Goal: Task Accomplishment & Management: Use online tool/utility

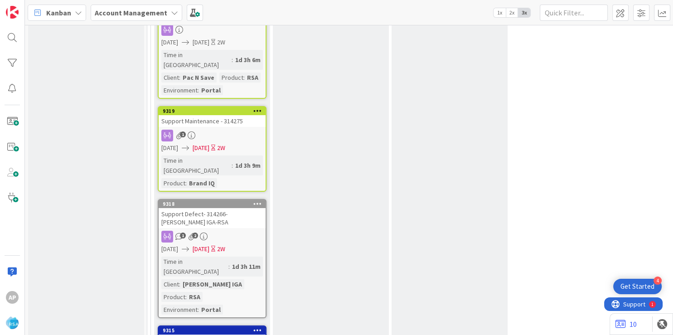
scroll to position [3494, 0]
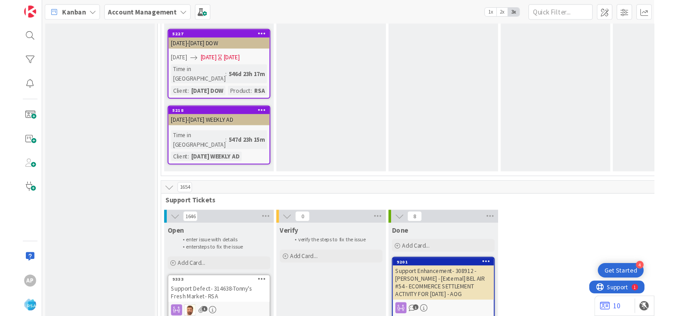
scroll to position [1808, 0]
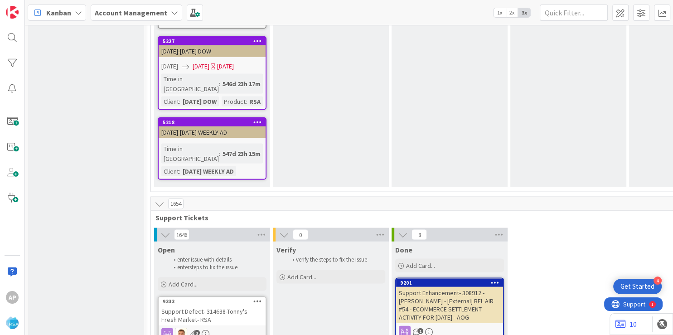
type textarea "x"
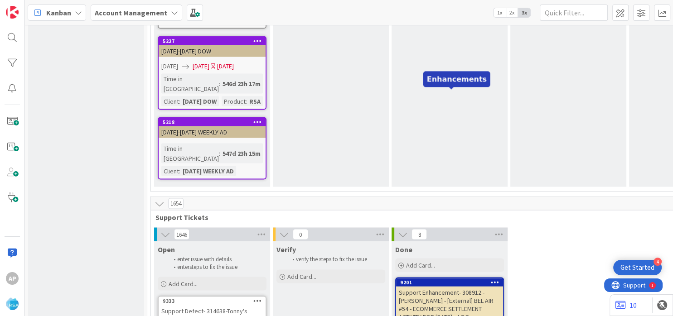
click at [571, 16] on input "text" at bounding box center [574, 13] width 68 height 16
type input "9313"
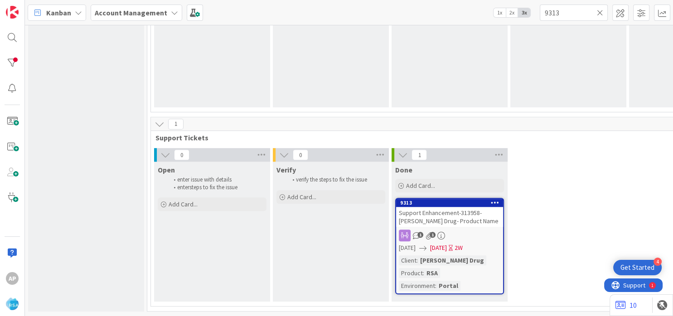
scroll to position [689, 0]
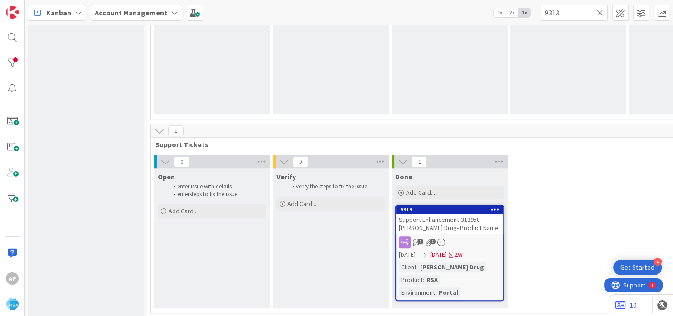
type textarea "x"
click at [574, 16] on input "9313" at bounding box center [574, 13] width 68 height 16
paste input "07"
type input "9307"
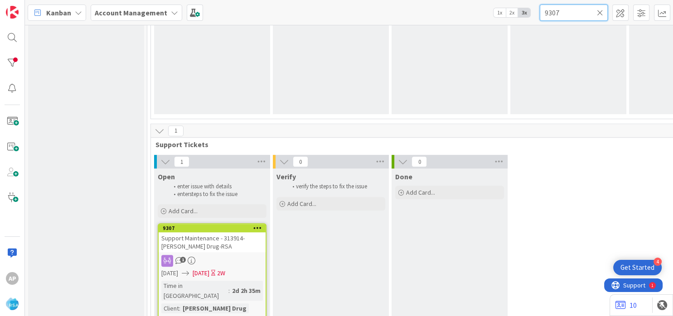
type textarea "x"
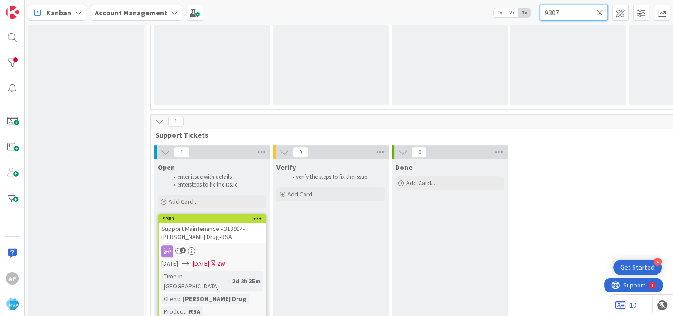
scroll to position [707, 0]
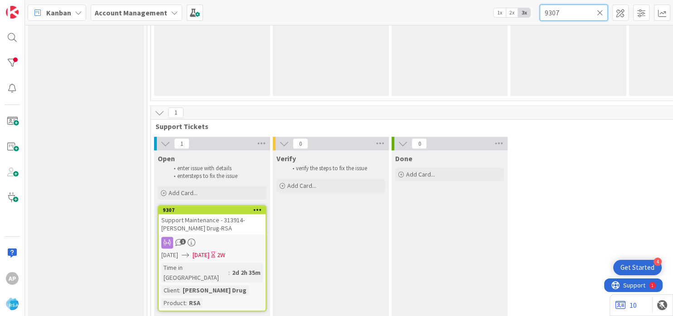
type input "9307"
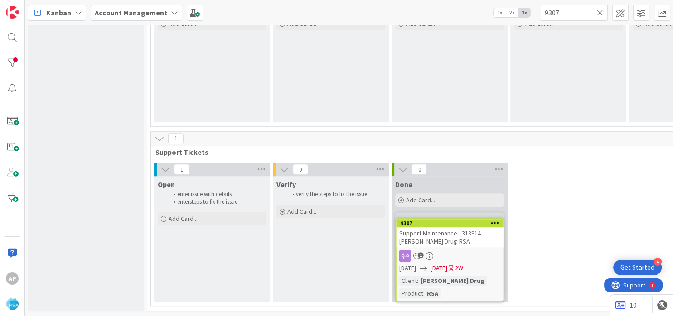
scroll to position [684, 0]
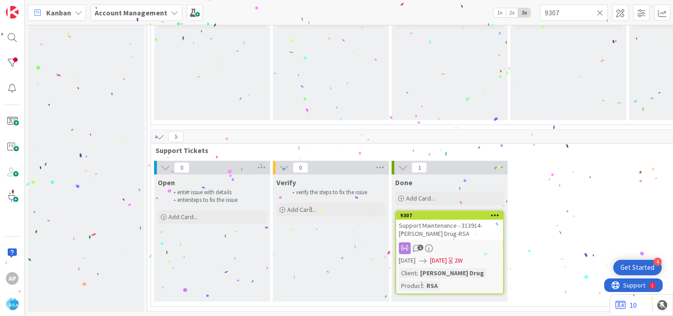
type textarea "x"
drag, startPoint x: 573, startPoint y: 14, endPoint x: 513, endPoint y: 14, distance: 59.8
click at [540, 14] on input "9307" at bounding box center [574, 13] width 68 height 16
paste input "106"
type input "9106"
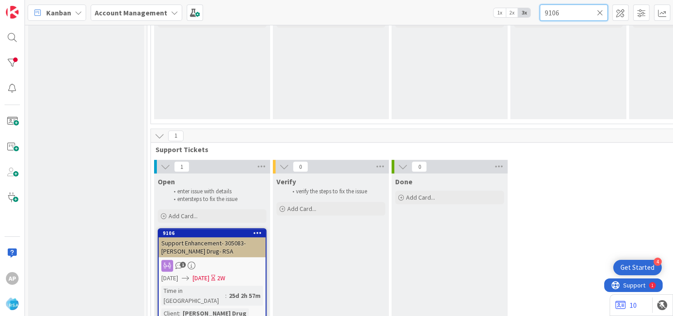
type textarea "x"
type input "9106"
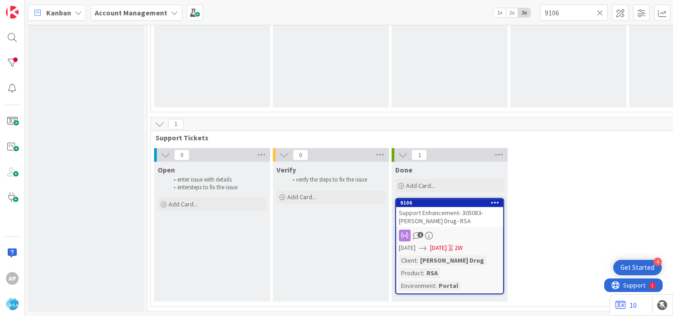
scroll to position [689, 0]
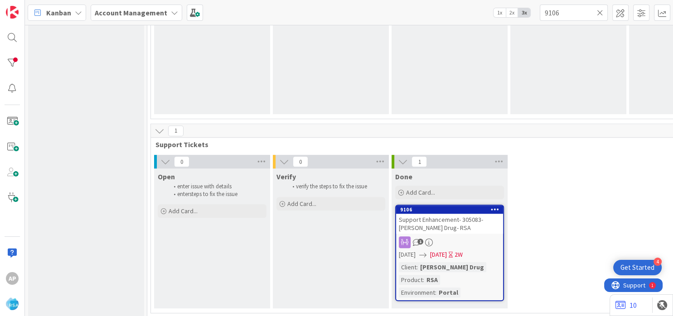
type textarea "x"
drag, startPoint x: 565, startPoint y: 11, endPoint x: 519, endPoint y: 13, distance: 45.4
click at [540, 13] on input "9106" at bounding box center [574, 13] width 68 height 16
paste input "9"
type input "9109"
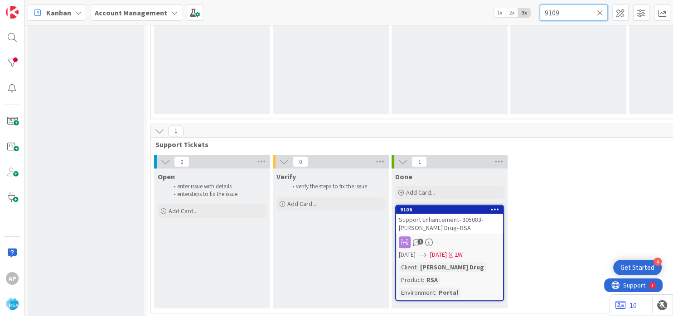
type textarea "x"
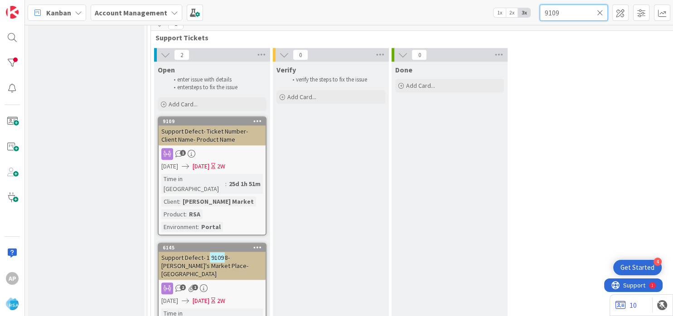
scroll to position [798, 0]
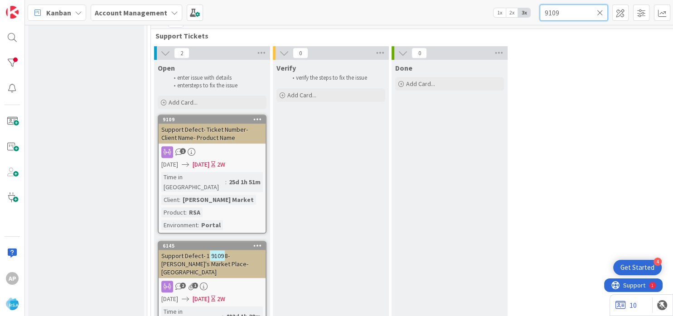
type input "9109"
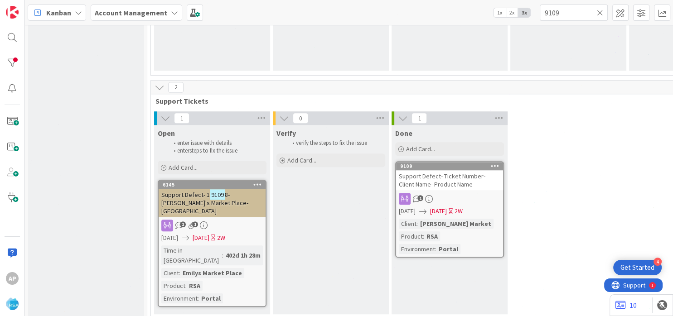
type textarea "x"
click at [577, 14] on input "9109" at bounding box center [574, 13] width 68 height 16
paste input "8"
type input "9108"
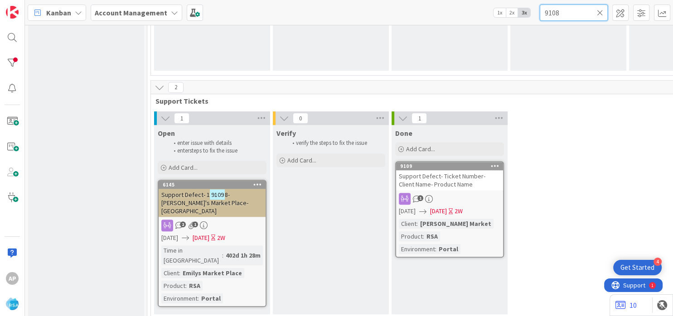
type textarea "x"
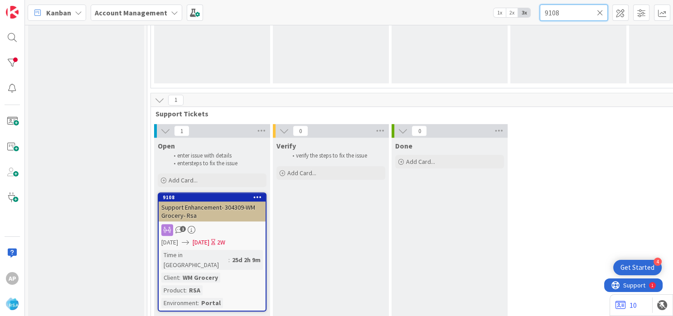
type input "9108"
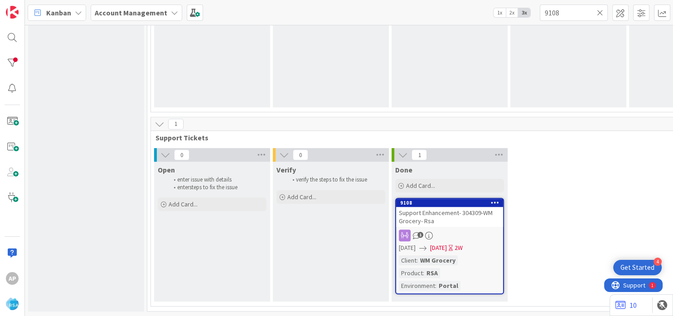
scroll to position [689, 0]
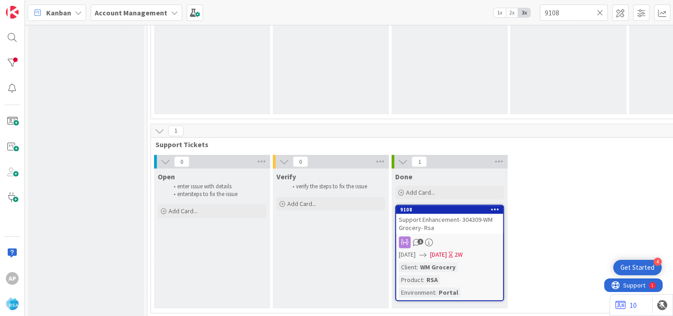
type textarea "x"
drag, startPoint x: 563, startPoint y: 15, endPoint x: 529, endPoint y: 15, distance: 33.5
click at [540, 15] on input "9108" at bounding box center [574, 13] width 68 height 16
paste input "13"
type input "9113"
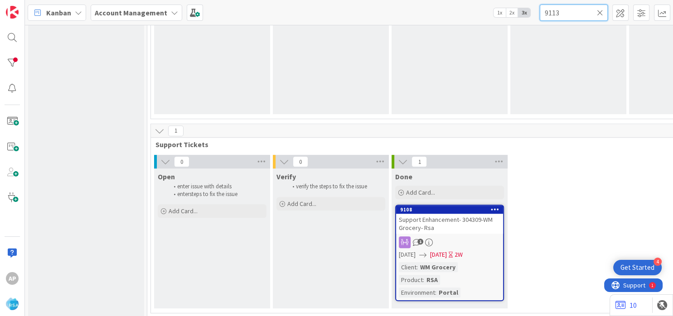
type textarea "x"
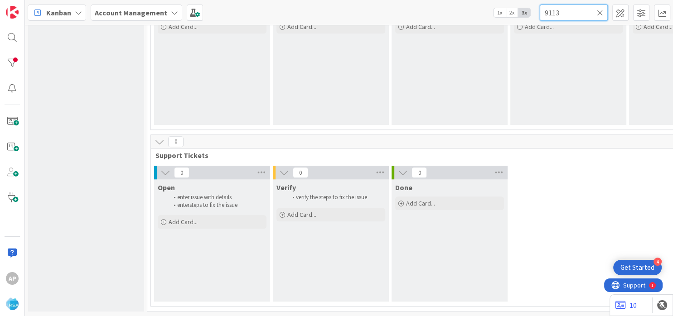
click at [567, 13] on input "9113" at bounding box center [574, 13] width 68 height 16
paste input "28"
type input "9128"
drag, startPoint x: 567, startPoint y: 14, endPoint x: 526, endPoint y: 12, distance: 40.4
click at [540, 12] on input "9128" at bounding box center [574, 13] width 68 height 16
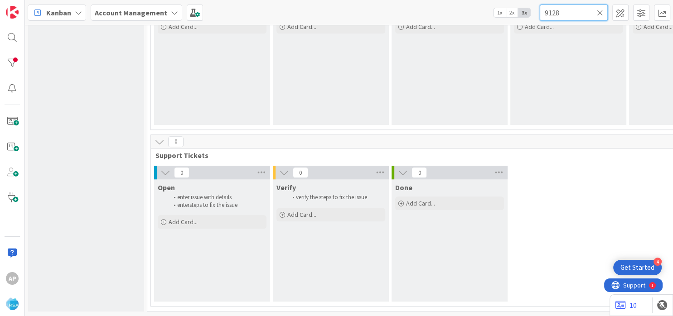
type textarea "x"
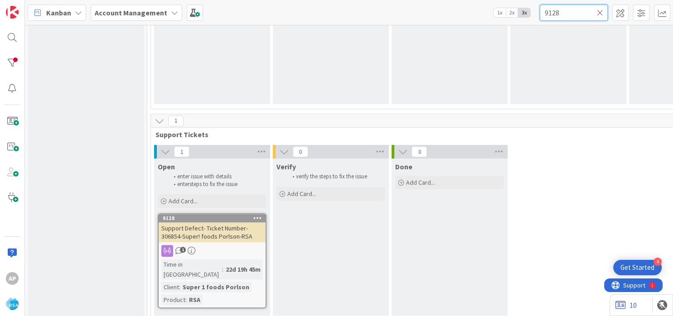
scroll to position [708, 0]
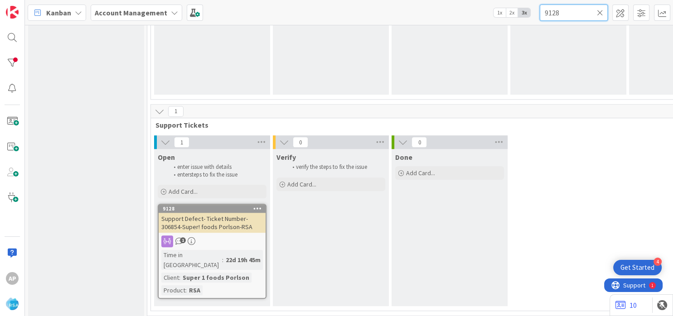
type input "9128"
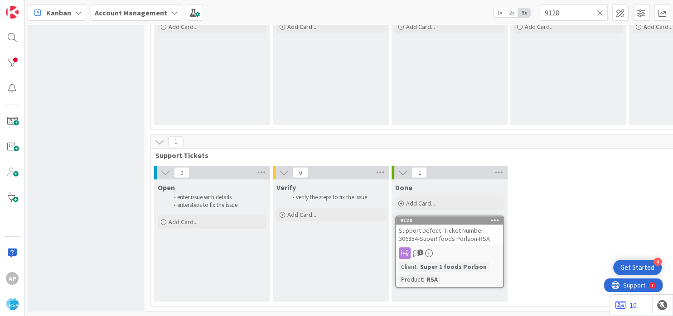
scroll to position [684, 0]
type textarea "x"
drag, startPoint x: 554, startPoint y: 10, endPoint x: 528, endPoint y: 10, distance: 26.7
click at [540, 10] on input "9128" at bounding box center [574, 13] width 68 height 16
paste input "9"
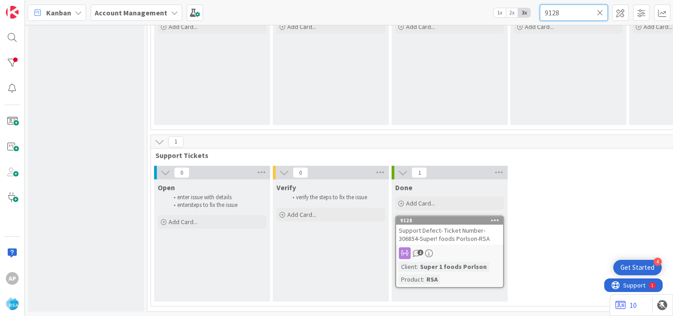
type input "9129"
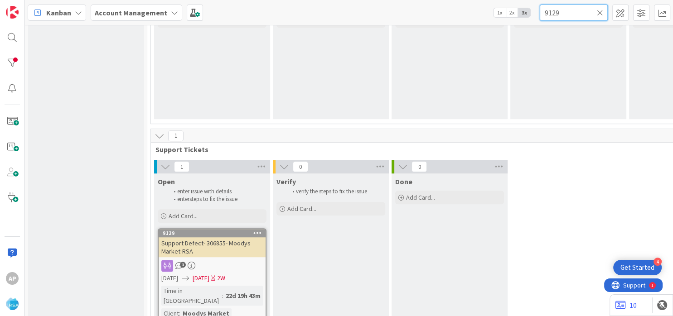
type textarea "x"
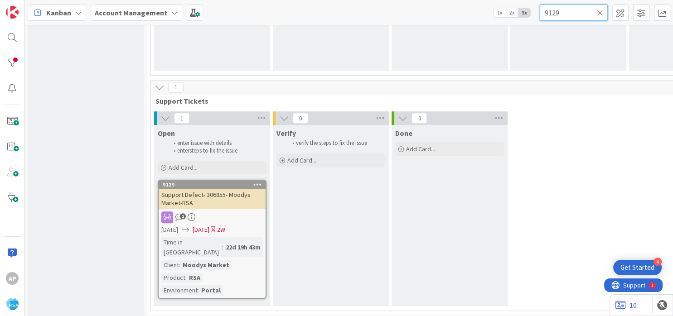
type input "9129"
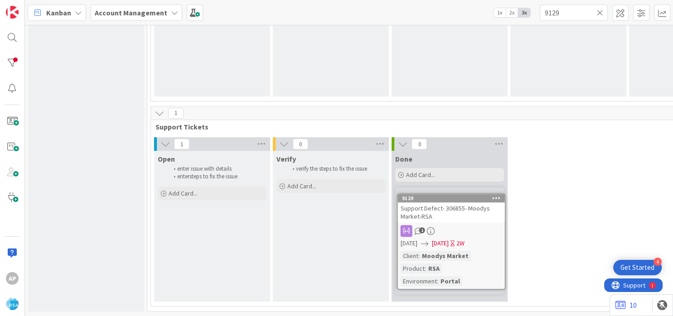
scroll to position [702, 0]
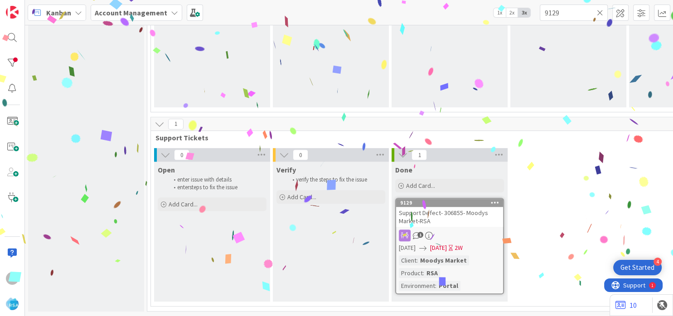
type textarea "x"
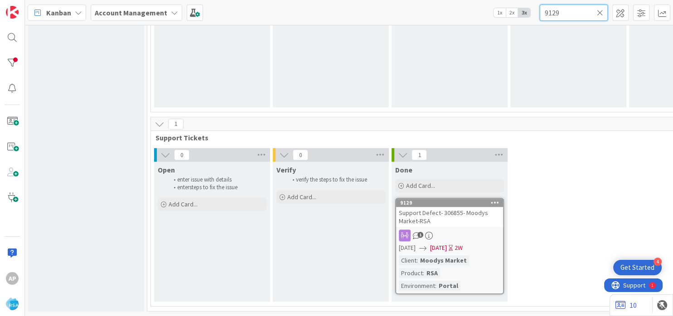
paste input "1"
type input "9121"
drag, startPoint x: 568, startPoint y: 15, endPoint x: 515, endPoint y: 13, distance: 52.6
click at [540, 13] on input "9121" at bounding box center [574, 13] width 68 height 16
type textarea "x"
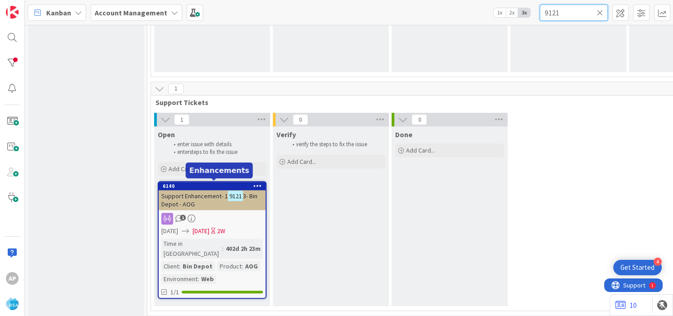
type input "9121"
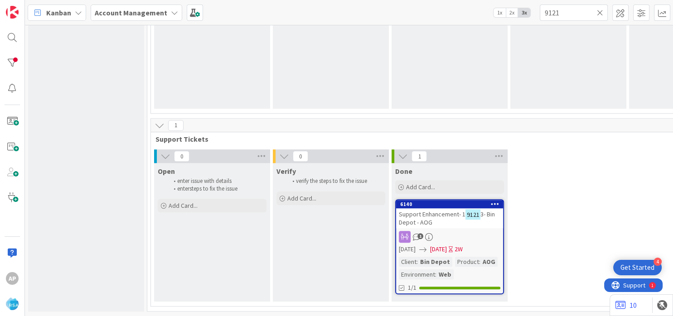
scroll to position [700, 0]
type textarea "x"
click at [560, 11] on input "9121" at bounding box center [574, 13] width 68 height 16
paste input "35"
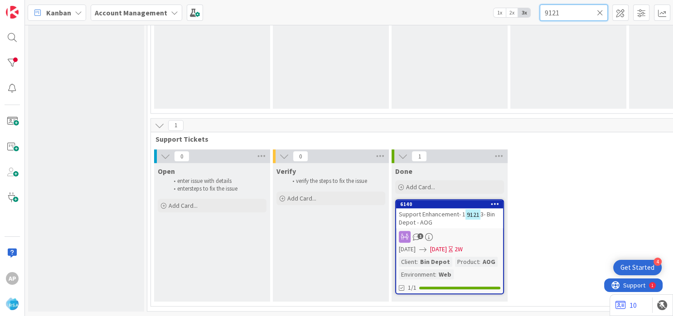
type input "9135"
type textarea "x"
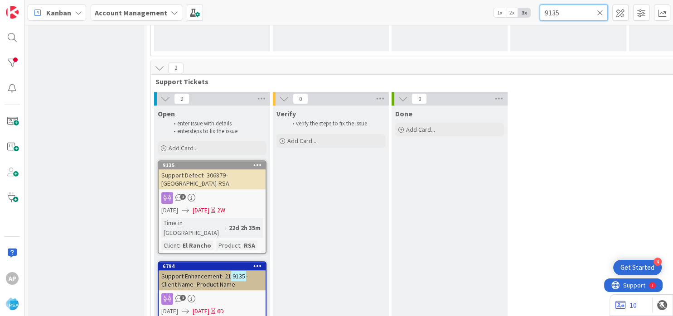
scroll to position [754, 0]
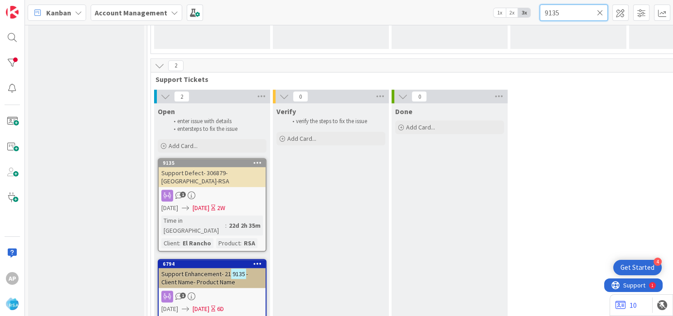
type input "9135"
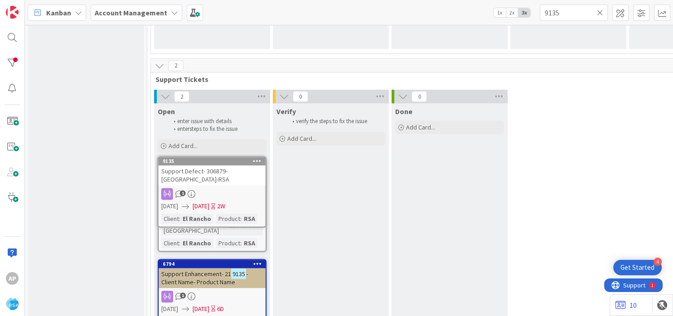
scroll to position [720, 0]
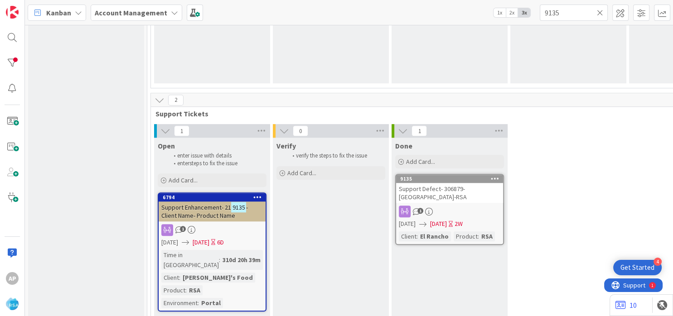
type textarea "x"
paste input "7"
drag, startPoint x: 527, startPoint y: 10, endPoint x: 499, endPoint y: 10, distance: 28.1
click at [540, 10] on input "9135" at bounding box center [574, 13] width 68 height 16
type input "9137"
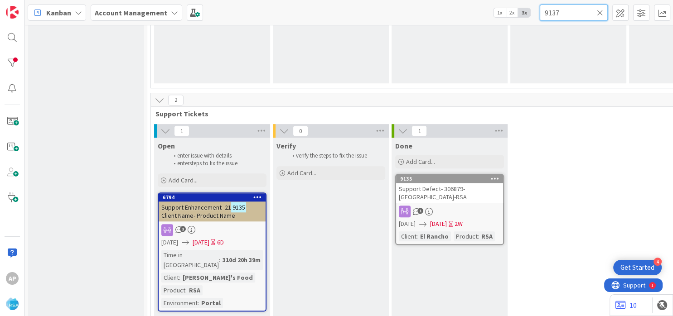
type textarea "x"
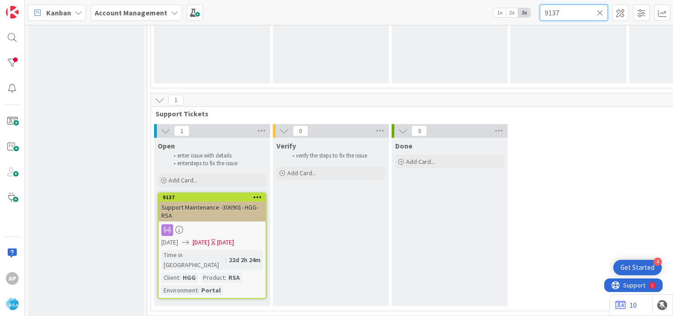
type input "9137"
type textarea "x"
drag, startPoint x: 562, startPoint y: 15, endPoint x: 532, endPoint y: 10, distance: 30.3
click at [540, 10] on input "9137" at bounding box center [574, 13] width 68 height 16
paste input "42"
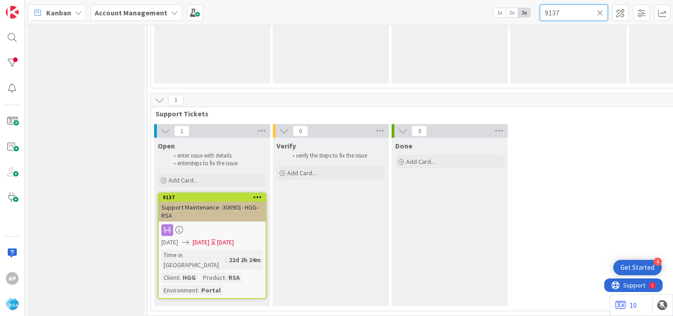
type input "9142"
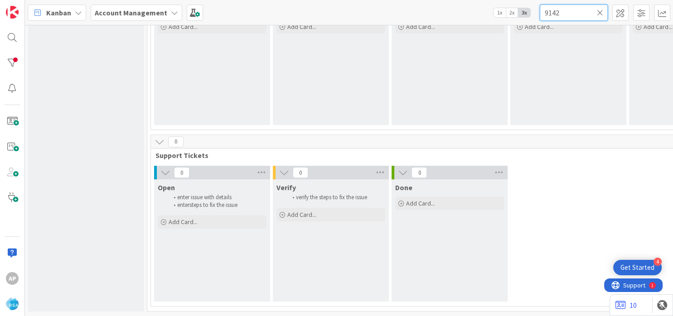
type textarea "x"
type input "9142"
type textarea "x"
click at [566, 13] on input "9142" at bounding box center [574, 13] width 68 height 16
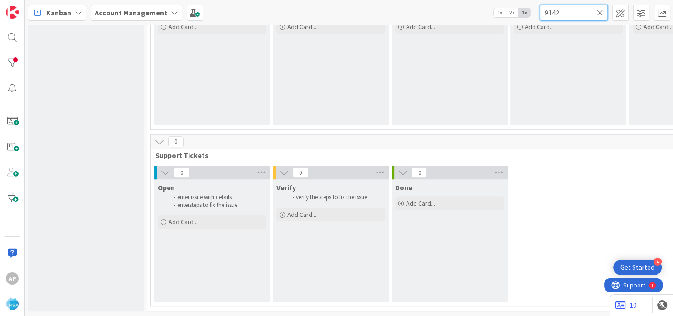
click at [566, 13] on input "9142" at bounding box center [574, 13] width 68 height 16
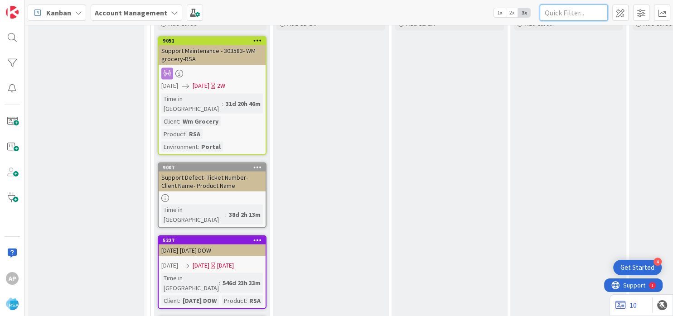
type textarea "x"
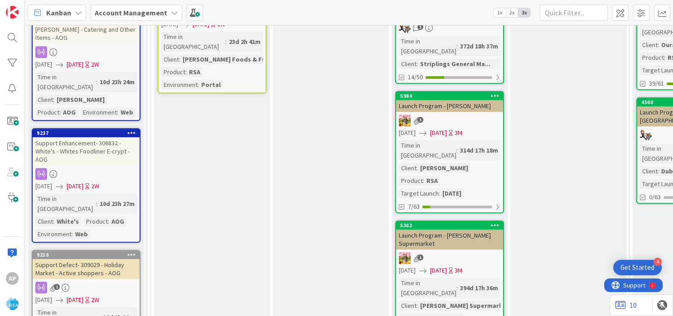
scroll to position [630, 0]
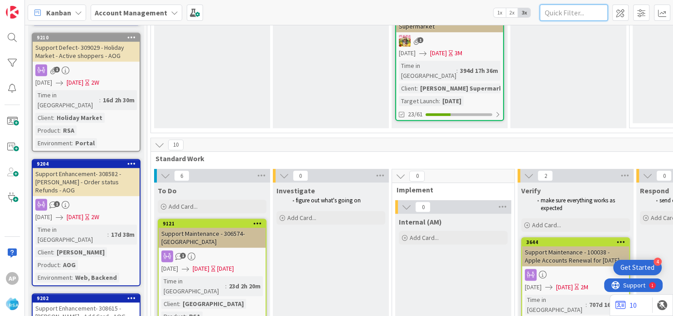
click at [564, 12] on input "text" at bounding box center [574, 13] width 68 height 16
paste input "9326"
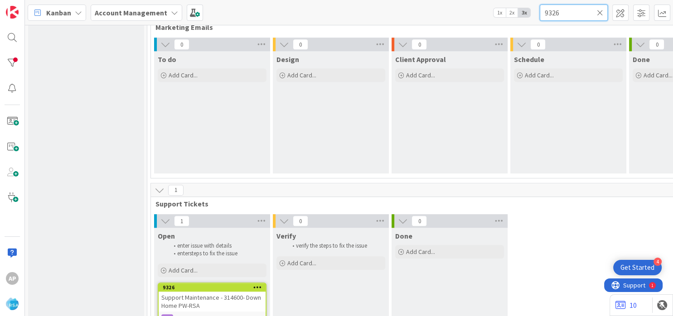
scroll to position [732, 0]
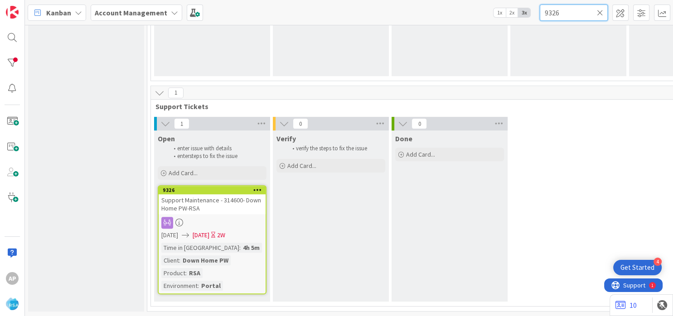
type input "9326"
click at [602, 15] on icon at bounding box center [600, 13] width 6 height 8
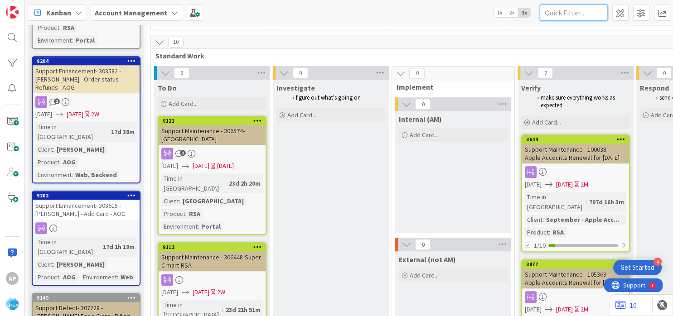
click at [552, 10] on input "text" at bounding box center [574, 13] width 68 height 16
paste input "9322"
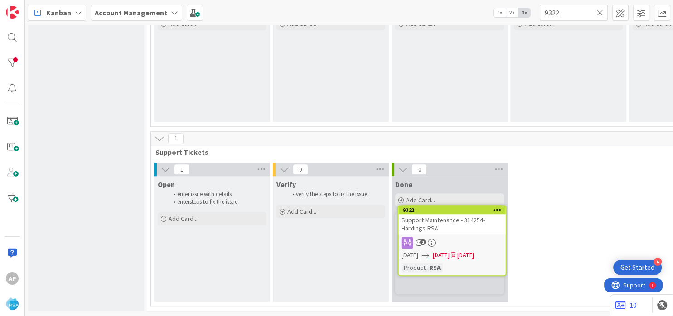
scroll to position [684, 0]
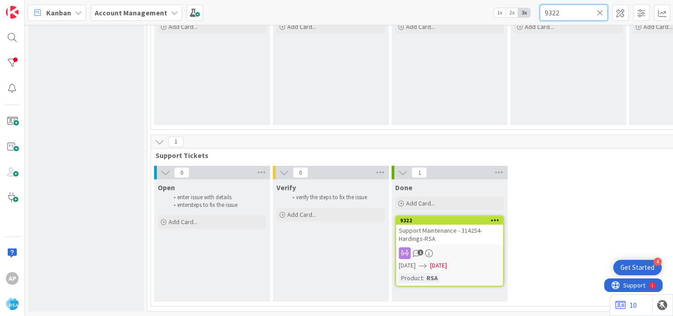
drag, startPoint x: 564, startPoint y: 12, endPoint x: 503, endPoint y: 11, distance: 61.6
click at [540, 11] on input "9322" at bounding box center [574, 13] width 68 height 16
paste input "18"
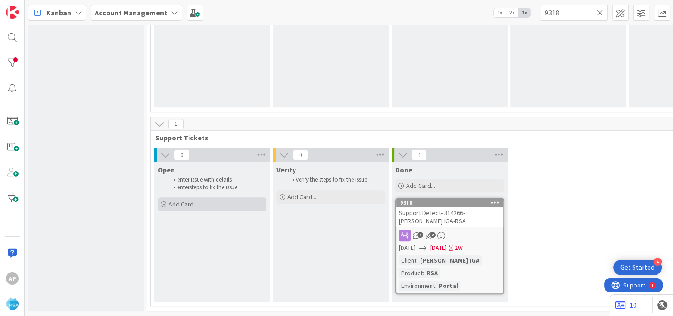
scroll to position [689, 0]
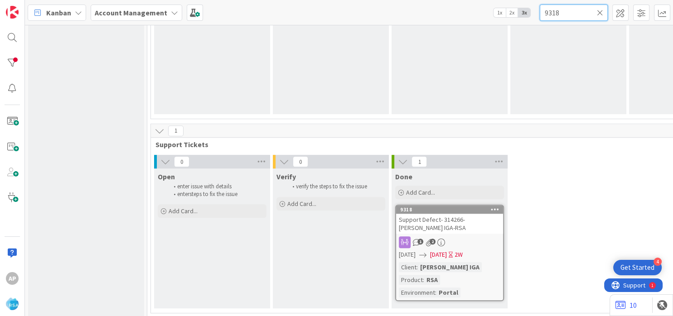
drag, startPoint x: 564, startPoint y: 10, endPoint x: 518, endPoint y: 10, distance: 46.2
click at [540, 10] on input "9318" at bounding box center [574, 13] width 68 height 16
paste input "07"
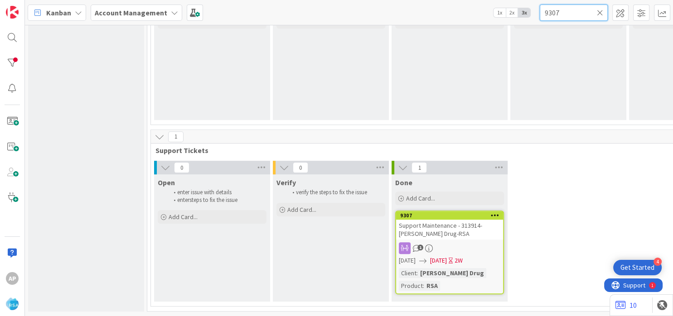
scroll to position [684, 0]
click at [569, 13] on input "9307" at bounding box center [574, 13] width 68 height 16
click at [601, 19] on input "9307" at bounding box center [574, 13] width 68 height 16
type input "9307"
click at [601, 13] on icon at bounding box center [600, 13] width 6 height 8
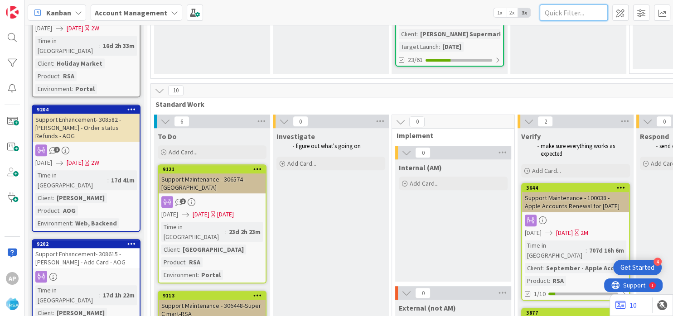
click at [575, 10] on input "text" at bounding box center [574, 13] width 68 height 16
paste input "9297"
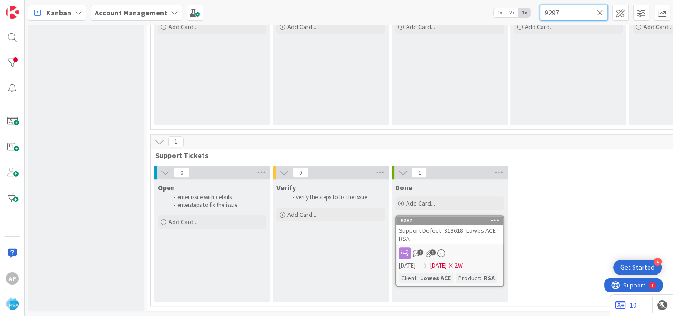
drag, startPoint x: 561, startPoint y: 12, endPoint x: 517, endPoint y: 10, distance: 44.0
click at [540, 10] on input "9297" at bounding box center [574, 13] width 68 height 16
paste input "89"
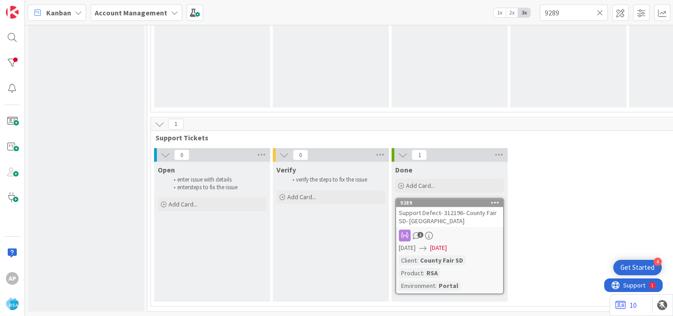
scroll to position [702, 0]
drag, startPoint x: 565, startPoint y: 6, endPoint x: 543, endPoint y: 6, distance: 21.8
click at [543, 6] on input "9289" at bounding box center [574, 13] width 68 height 16
paste input "90"
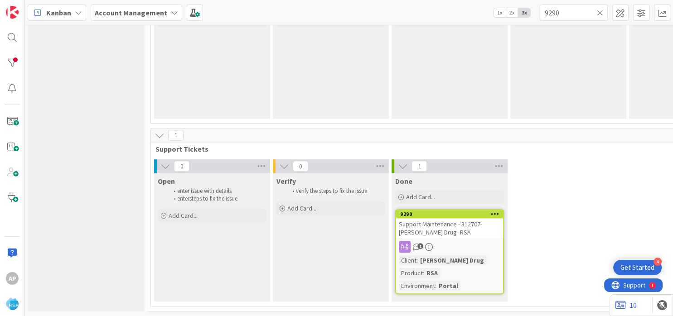
scroll to position [684, 0]
drag, startPoint x: 568, startPoint y: 14, endPoint x: 478, endPoint y: 11, distance: 90.2
click at [540, 11] on input "9290" at bounding box center [574, 13] width 68 height 16
paste input "79"
click at [569, 9] on input "9279" at bounding box center [574, 13] width 68 height 16
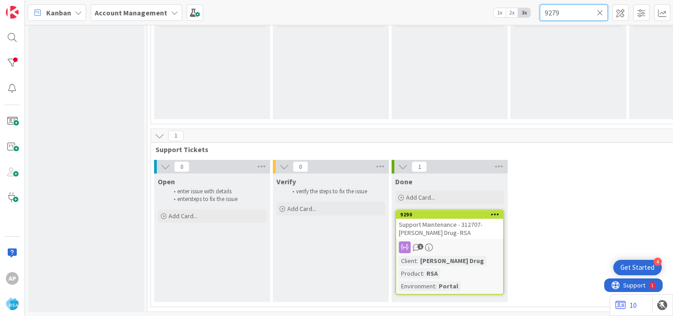
click at [569, 9] on input "9279" at bounding box center [574, 13] width 68 height 16
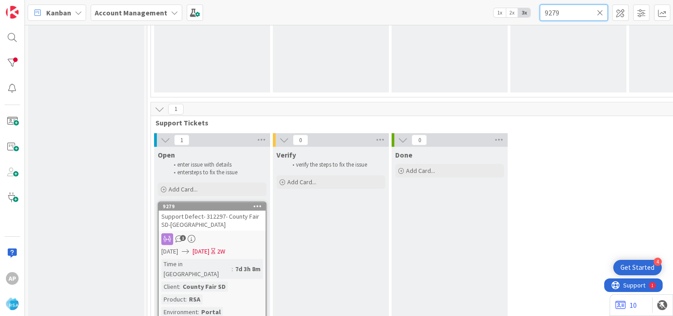
scroll to position [732, 0]
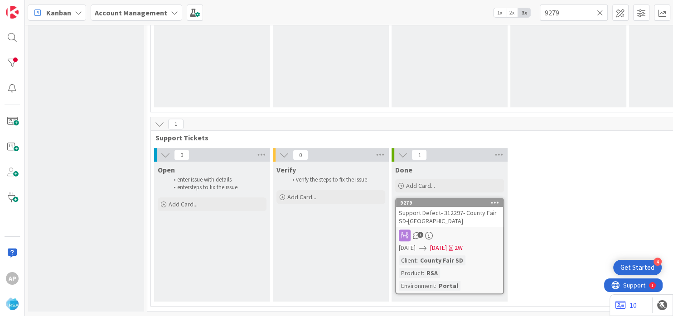
scroll to position [702, 0]
drag, startPoint x: 557, startPoint y: 14, endPoint x: 522, endPoint y: 10, distance: 34.7
click at [540, 10] on input "9279" at bounding box center [574, 13] width 68 height 16
paste input "6"
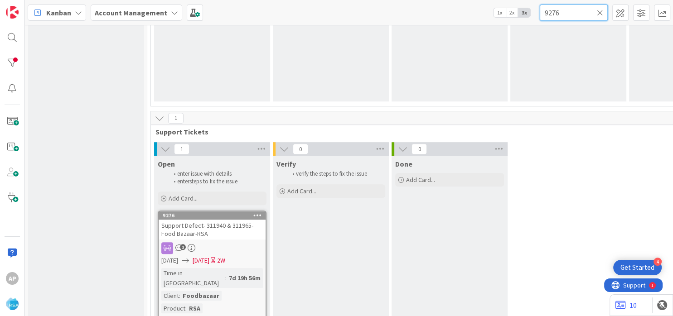
type input "9276"
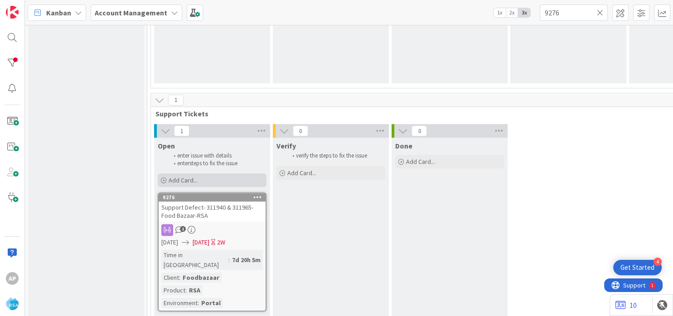
click at [184, 180] on span "Add Card..." at bounding box center [183, 180] width 29 height 8
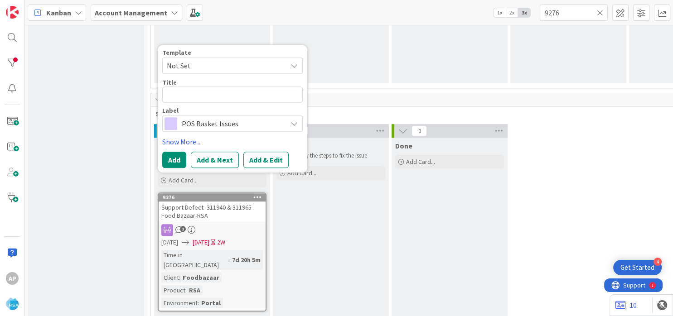
click at [195, 75] on div "Template Not Set Title 0 / 128 Label POS Basket Issues" at bounding box center [232, 90] width 141 height 82
click at [197, 56] on div "Template Not Set" at bounding box center [232, 61] width 141 height 24
click at [199, 66] on span "Not Set" at bounding box center [223, 66] width 113 height 12
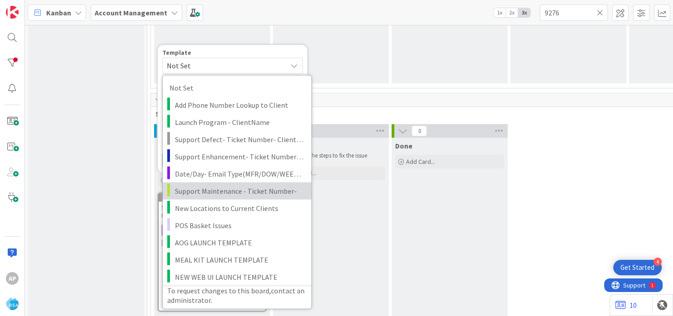
click at [226, 195] on span "Support Maintenance - Ticket Number-" at bounding box center [240, 191] width 130 height 12
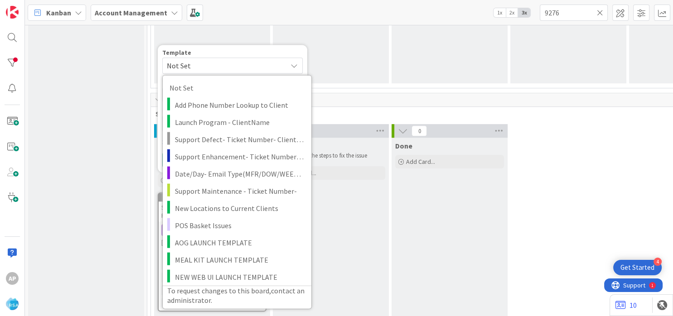
type textarea "x"
type textarea "Support Maintenance - Ticket Number-"
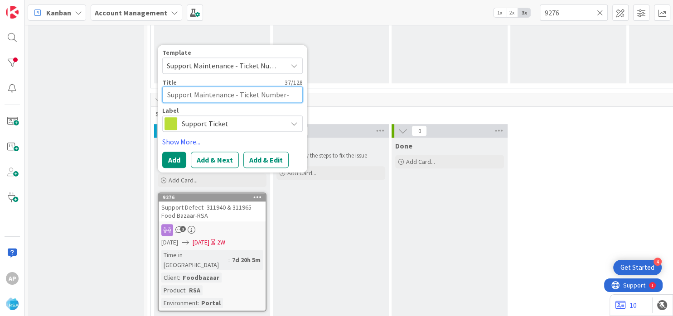
click at [284, 95] on textarea "Support Maintenance - Ticket Number-" at bounding box center [232, 95] width 141 height 16
type textarea "x"
type textarea "Support Maintenance - Ticket Numbe-"
type textarea "x"
type textarea "Support Maintenance - Ticket Numb-"
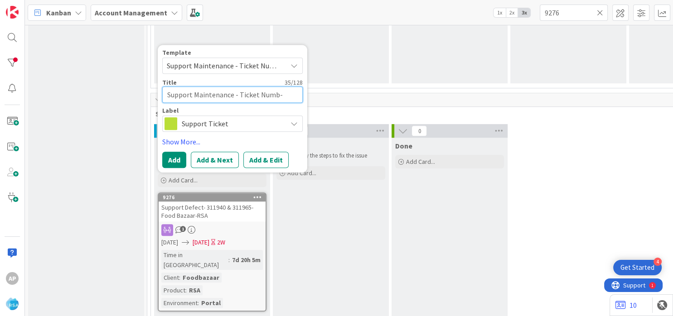
type textarea "x"
type textarea "Support Maintenance - Ticket Num-"
type textarea "x"
type textarea "Support Maintenance - Ticket Nu-"
type textarea "x"
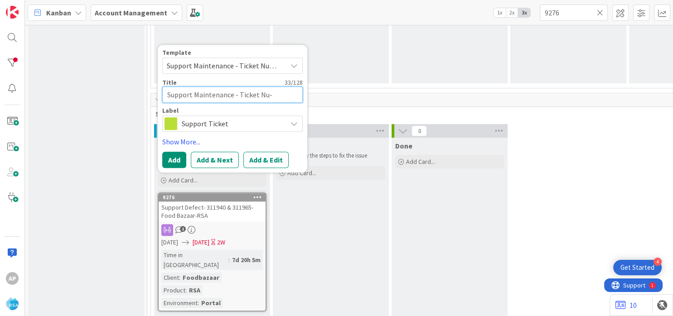
type textarea "Support Maintenance - Ticket N-"
type textarea "x"
type textarea "Support Maintenance - Ticket -"
type textarea "x"
type textarea "Support Maintenance - Ticket-"
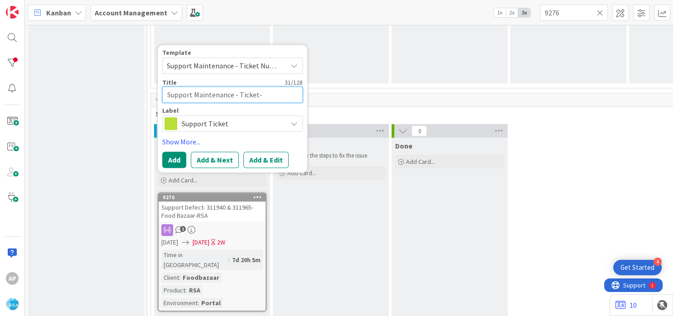
type textarea "x"
type textarea "Support Maintenance - Ticke-"
type textarea "x"
type textarea "Support Maintenance - Tick-"
type textarea "x"
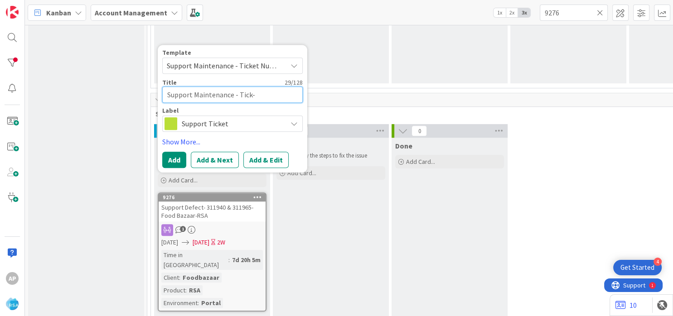
type textarea "Support Maintenance - Tic-"
type textarea "x"
type textarea "Support Maintenance - Ti-"
type textarea "x"
type textarea "Support Maintenance - T-"
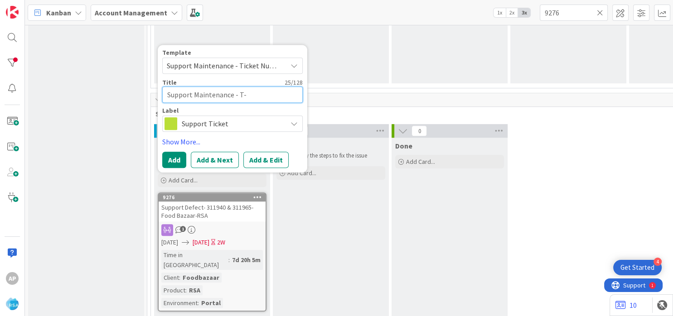
type textarea "x"
type textarea "Support Maintenance - -"
type textarea "x"
type textarea "Support Maintenance - 3-"
type textarea "x"
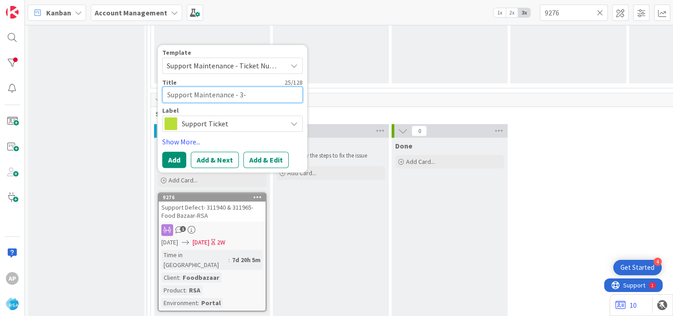
type textarea "Support Maintenance - 31-"
type textarea "x"
type textarea "Support Maintenance - 314-"
type textarea "x"
type textarea "Support Maintenance - 3148-"
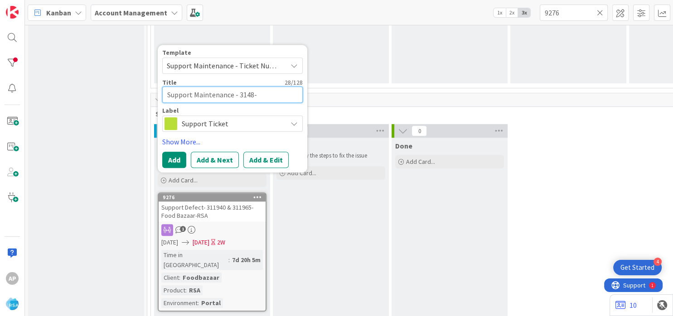
type textarea "x"
type textarea "Support Maintenance - 31486-"
type textarea "x"
type textarea "Support Maintenance - 314860-"
type textarea "x"
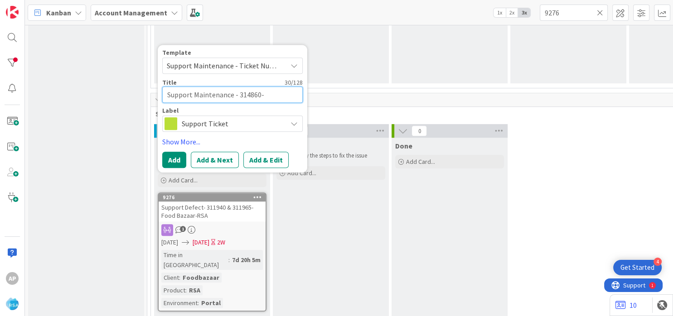
type textarea "Support Maintenance - 314860-C"
type textarea "x"
type textarea "Support Maintenance - 314860-Cl"
type textarea "x"
type textarea "Support Maintenance - 314860-Clo"
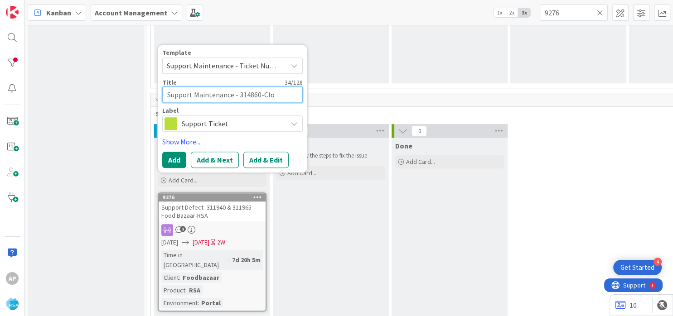
type textarea "x"
type textarea "Support Maintenance - 314860-Clon"
type textarea "x"
type textarea "Support Maintenance - 314860-Cloni"
type textarea "x"
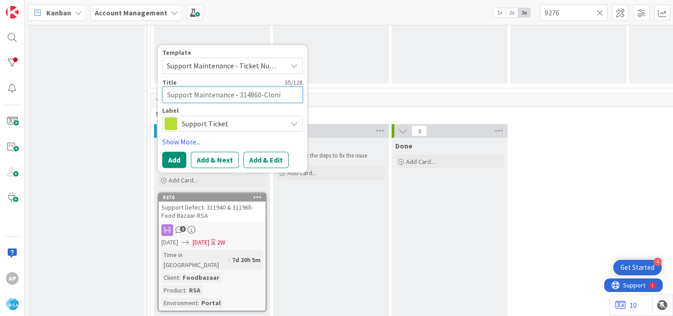
type textarea "Support Maintenance - 314860-Clonin"
type textarea "x"
type textarea "Support Maintenance - 314860-Cloning"
type textarea "x"
type textarea "Support Maintenance - 314860-Cloninge"
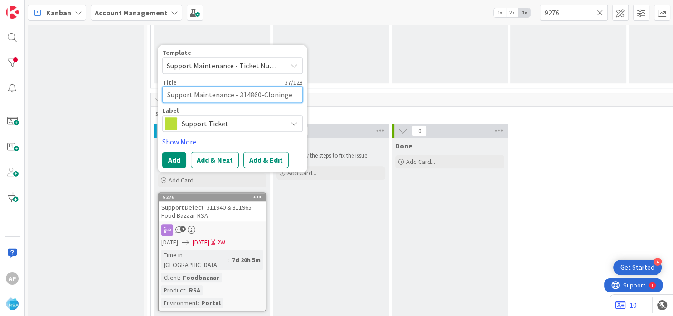
type textarea "x"
type textarea "Support Maintenance - 314860-Cloninger"
type textarea "x"
type textarea "Support Maintenance - 314860-Cloningers"
type textarea "x"
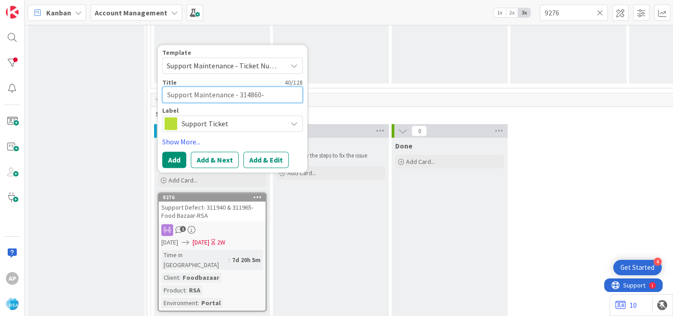
type textarea "Support Maintenance - 314860-Cloningers-"
type textarea "x"
type textarea "Support Maintenance - 314860-Cloningers-R"
type textarea "x"
type textarea "Support Maintenance - 314860-Cloningers-RS"
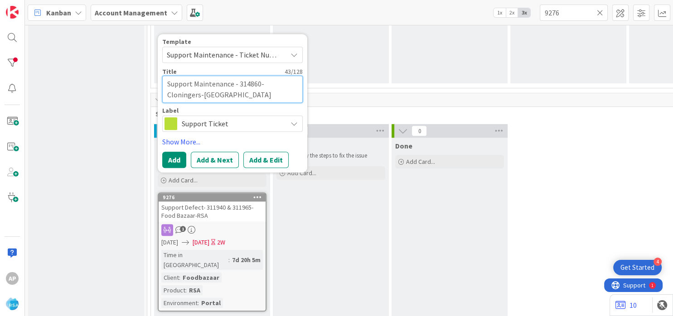
type textarea "x"
type textarea "Support Maintenance - 314860-Cloningers-RSA"
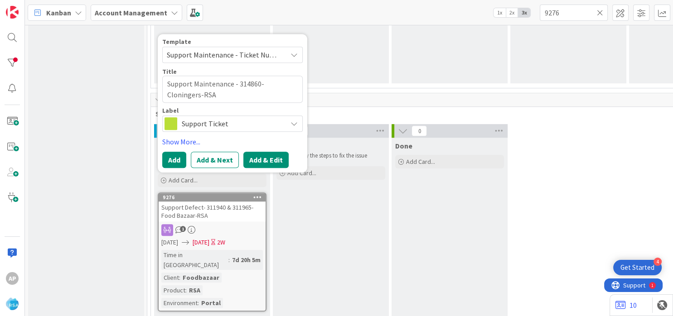
click at [253, 161] on button "Add & Edit" at bounding box center [265, 160] width 45 height 16
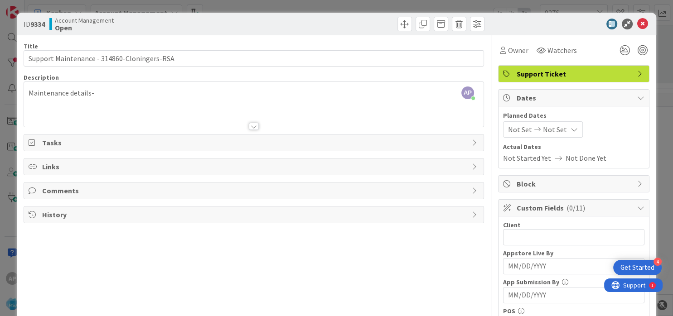
click at [104, 95] on div "Maintenance details-" at bounding box center [254, 106] width 460 height 41
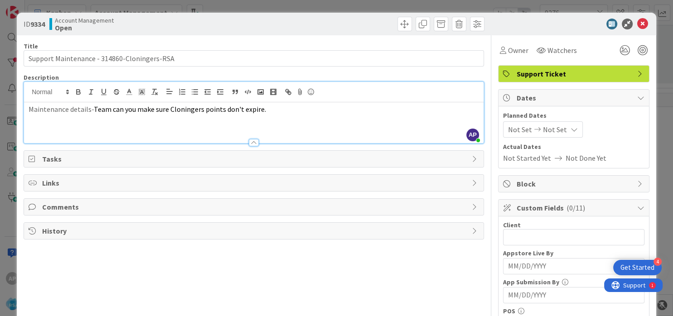
click at [509, 128] on span "Not Set" at bounding box center [520, 129] width 24 height 11
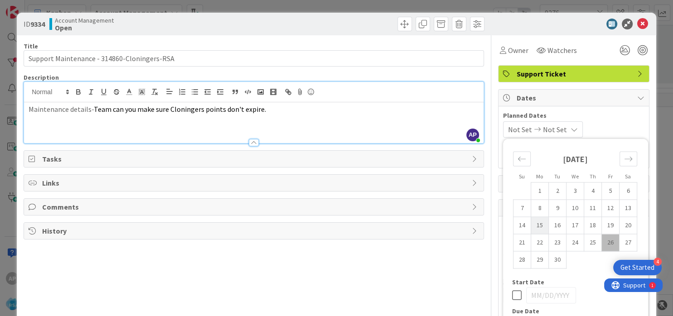
click at [534, 224] on td "15" at bounding box center [540, 225] width 18 height 17
type input "[DATE]"
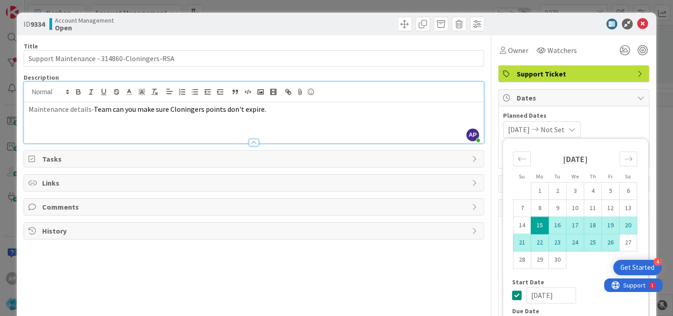
click at [606, 244] on td "26" at bounding box center [610, 242] width 18 height 17
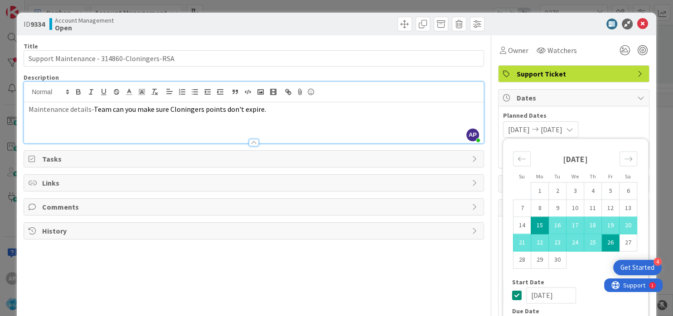
type input "[DATE]"
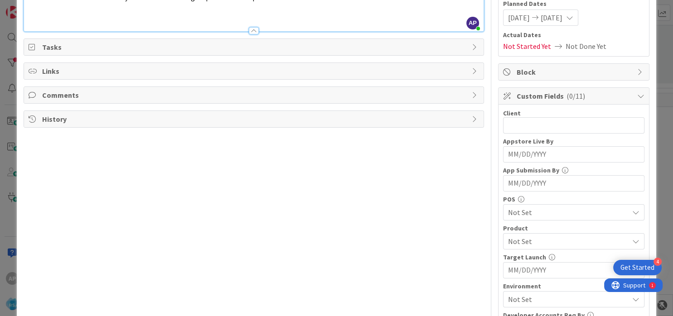
scroll to position [109, 0]
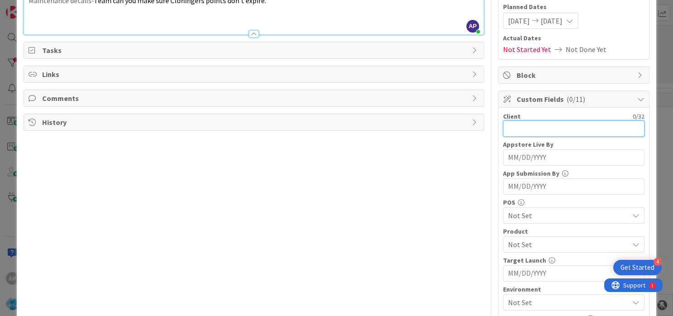
click at [515, 128] on input "text" at bounding box center [573, 129] width 141 height 16
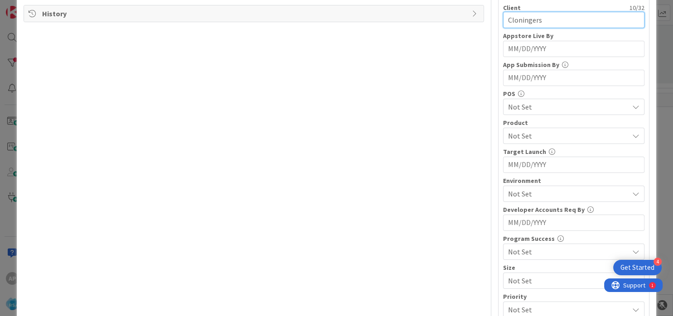
scroll to position [272, 0]
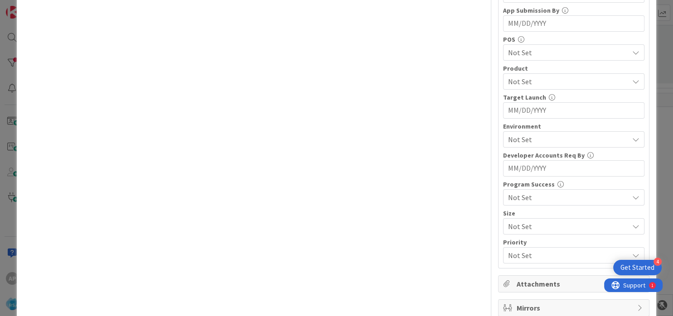
type input "Cloningers"
click at [521, 141] on span "Not Set" at bounding box center [568, 139] width 121 height 11
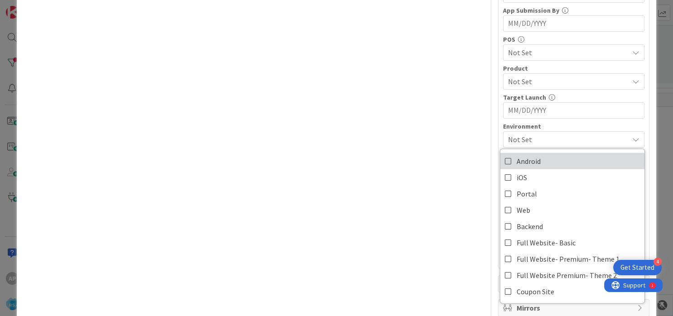
click at [522, 159] on span "Android" at bounding box center [529, 161] width 24 height 14
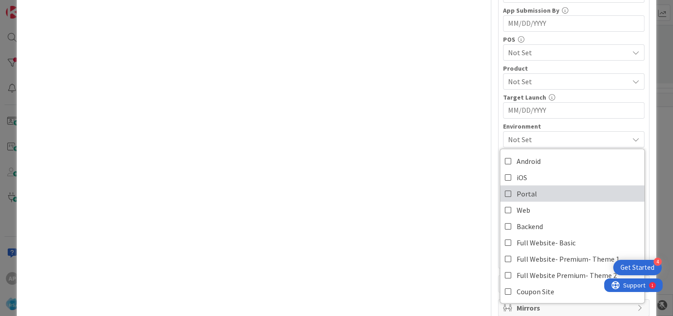
click at [519, 193] on span "Portal" at bounding box center [527, 194] width 20 height 14
click at [393, 153] on div "Title 44 / 128 Support Maintenance - 314860-Cloningers-RSA Description AP Akhil…" at bounding box center [254, 51] width 461 height 577
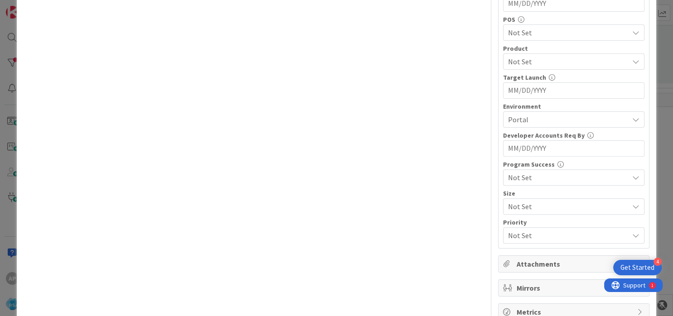
scroll to position [313, 0]
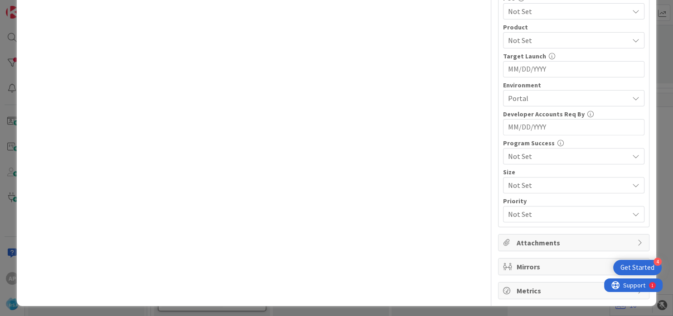
click at [520, 106] on div "Client 10 / 32 Cloningers Appstore Live By Navigate forward to interact with th…" at bounding box center [573, 65] width 141 height 315
click at [515, 40] on span "Not Set" at bounding box center [568, 40] width 121 height 11
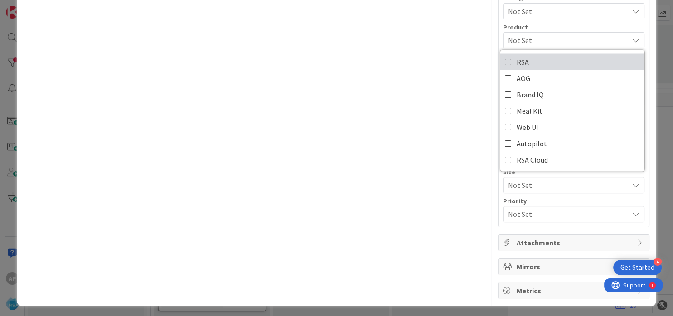
click at [517, 55] on span "RSA" at bounding box center [523, 62] width 12 height 14
click at [387, 92] on div "Title 44 / 128 Support Maintenance - 314860-Cloningers-RSA Description AP Akhil…" at bounding box center [254, 10] width 461 height 577
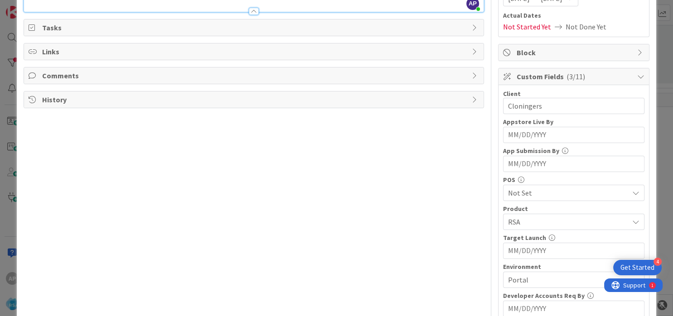
scroll to position [0, 0]
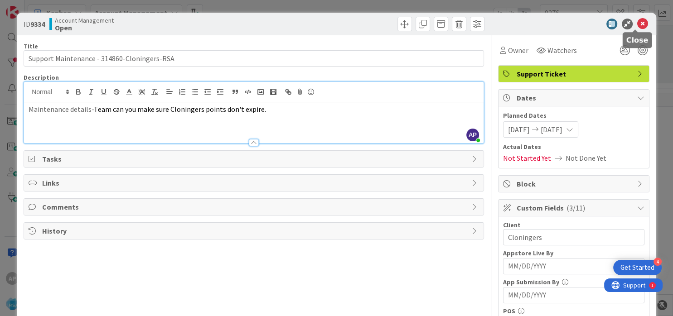
click at [637, 22] on icon at bounding box center [642, 24] width 11 height 11
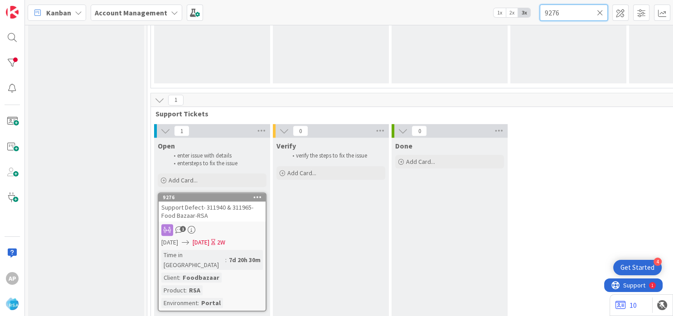
click at [561, 14] on input "9276" at bounding box center [574, 13] width 68 height 16
paste input "RSA Tonny's Fresh Market-FW: Reward account P&G reward not applied- Team will r…"
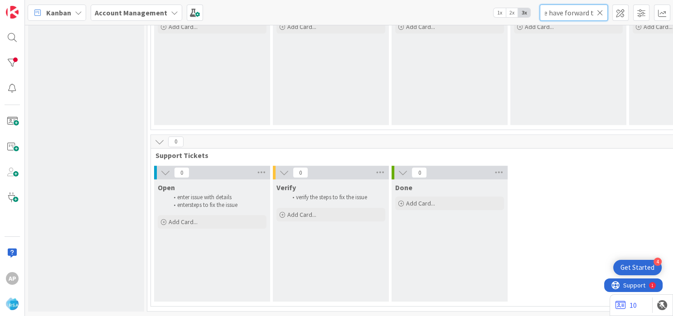
scroll to position [0, 1213]
type input "RSA Tonny's Fresh Market-FW: Reward account P&G reward not applied- Team will r…"
click at [599, 14] on icon at bounding box center [600, 13] width 6 height 8
click at [564, 6] on input "text" at bounding box center [574, 13] width 68 height 16
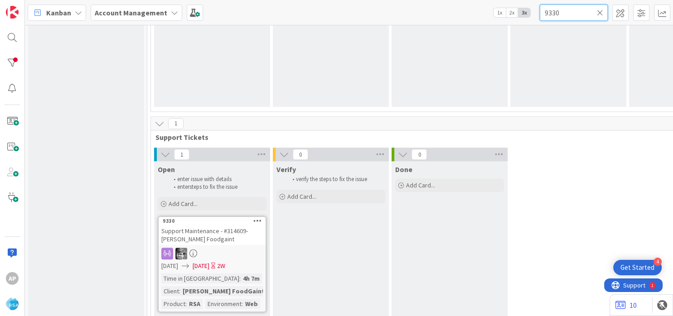
scroll to position [720, 0]
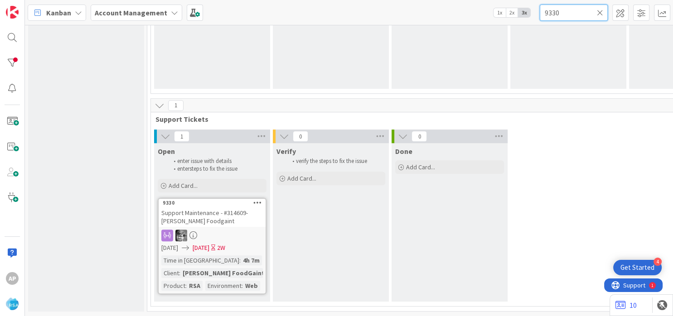
type input "9330"
click at [607, 64] on div "Schedule Add Card..." at bounding box center [568, 27] width 116 height 122
